Goal: Navigation & Orientation: Find specific page/section

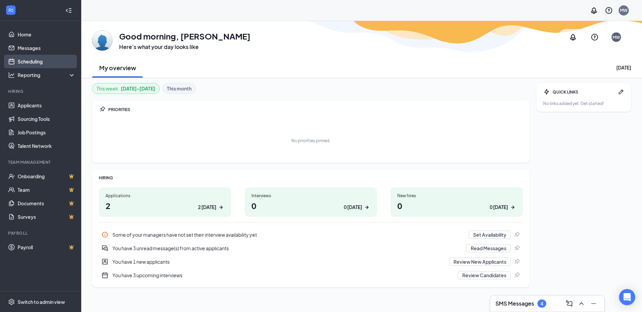
click at [36, 62] on link "Scheduling" at bounding box center [47, 62] width 58 height 14
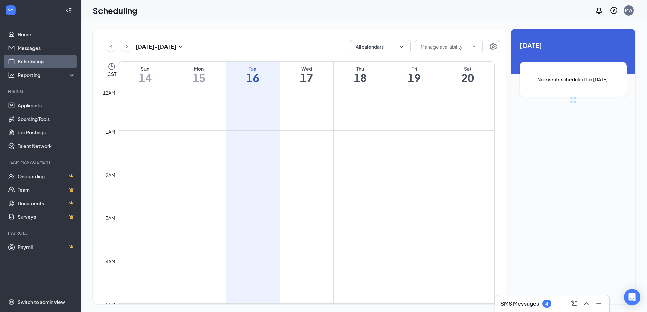
scroll to position [332, 0]
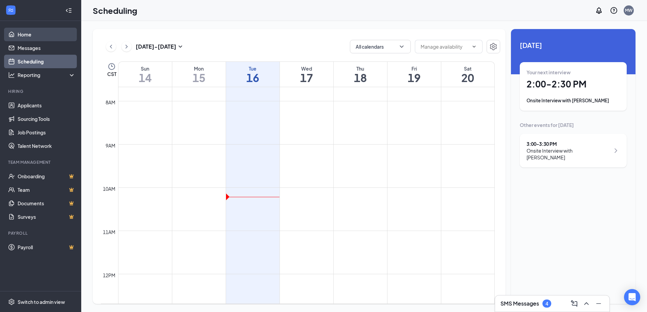
click at [58, 37] on link "Home" at bounding box center [47, 35] width 58 height 14
